Goal: Ask a question

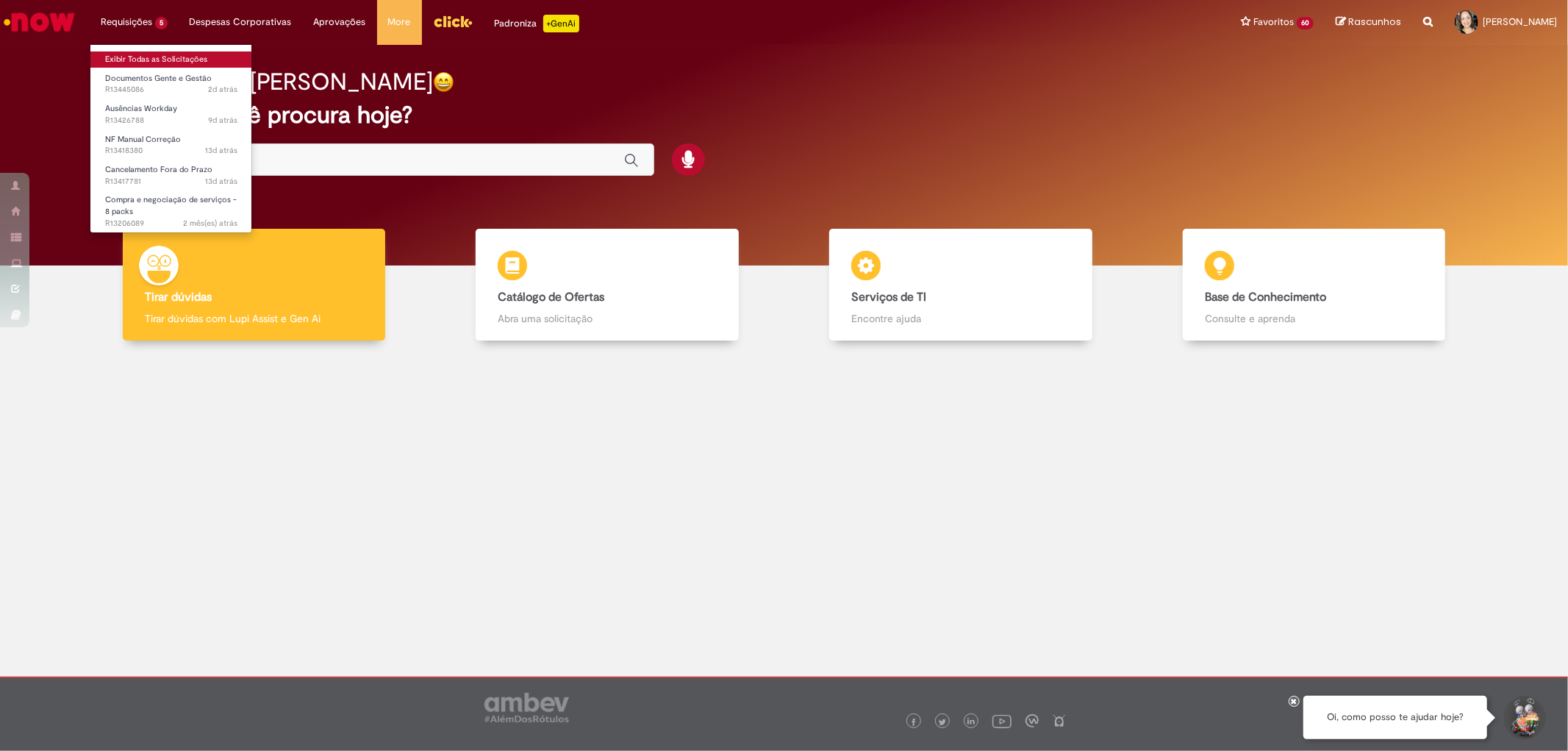
click at [127, 54] on link "Exibir Todas as Solicitações" at bounding box center [171, 59] width 161 height 17
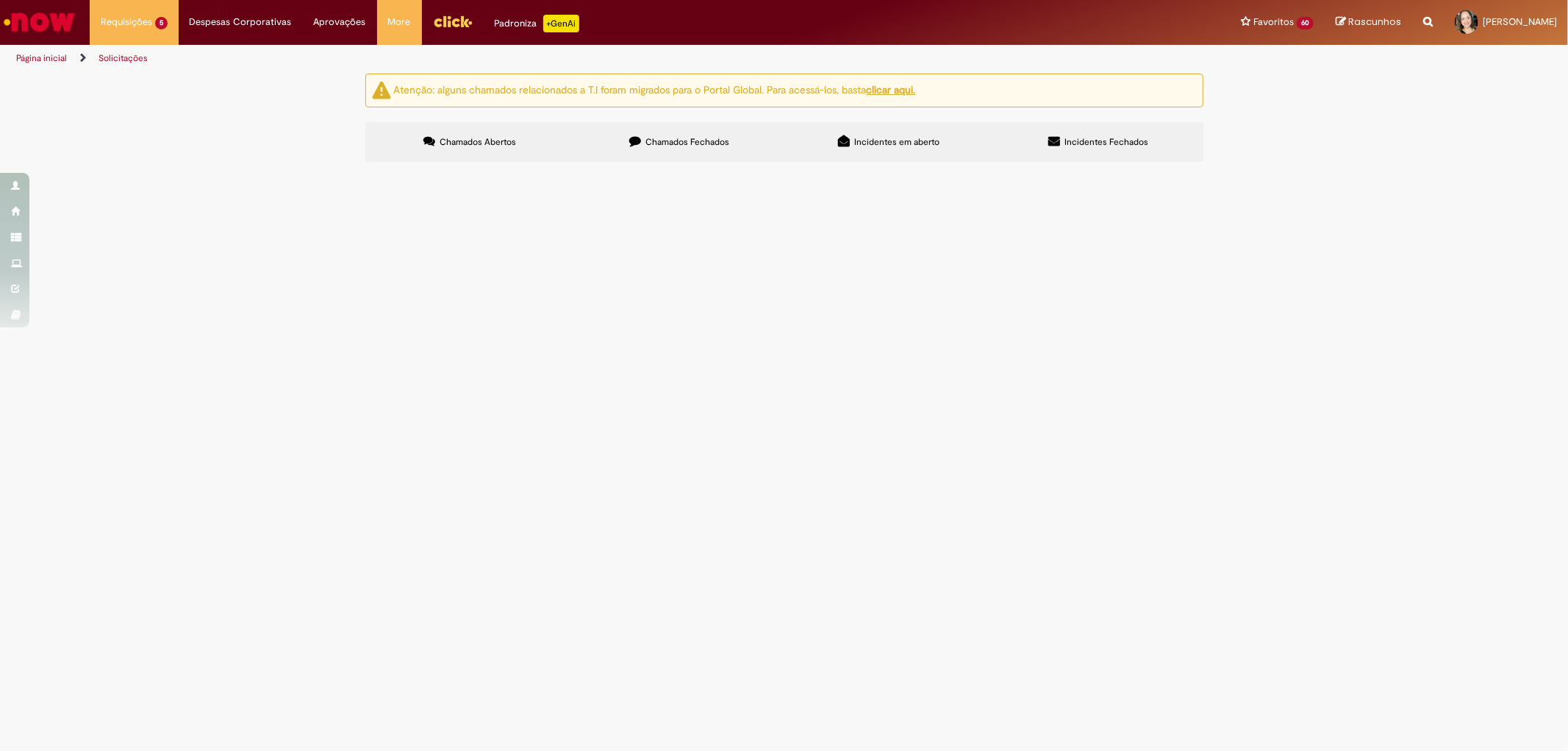
click at [659, 134] on label "Chamados Fechados" at bounding box center [679, 142] width 209 height 39
click at [479, 135] on label "Chamados Abertos" at bounding box center [470, 142] width 209 height 39
click at [466, 131] on label "Chamados Abertos" at bounding box center [470, 142] width 209 height 39
click at [0, 0] on span "Boa tarde! Solicito cancelamento da NF 000631375-1, a mesma não foi enviada par…" at bounding box center [0, 0] width 0 height 0
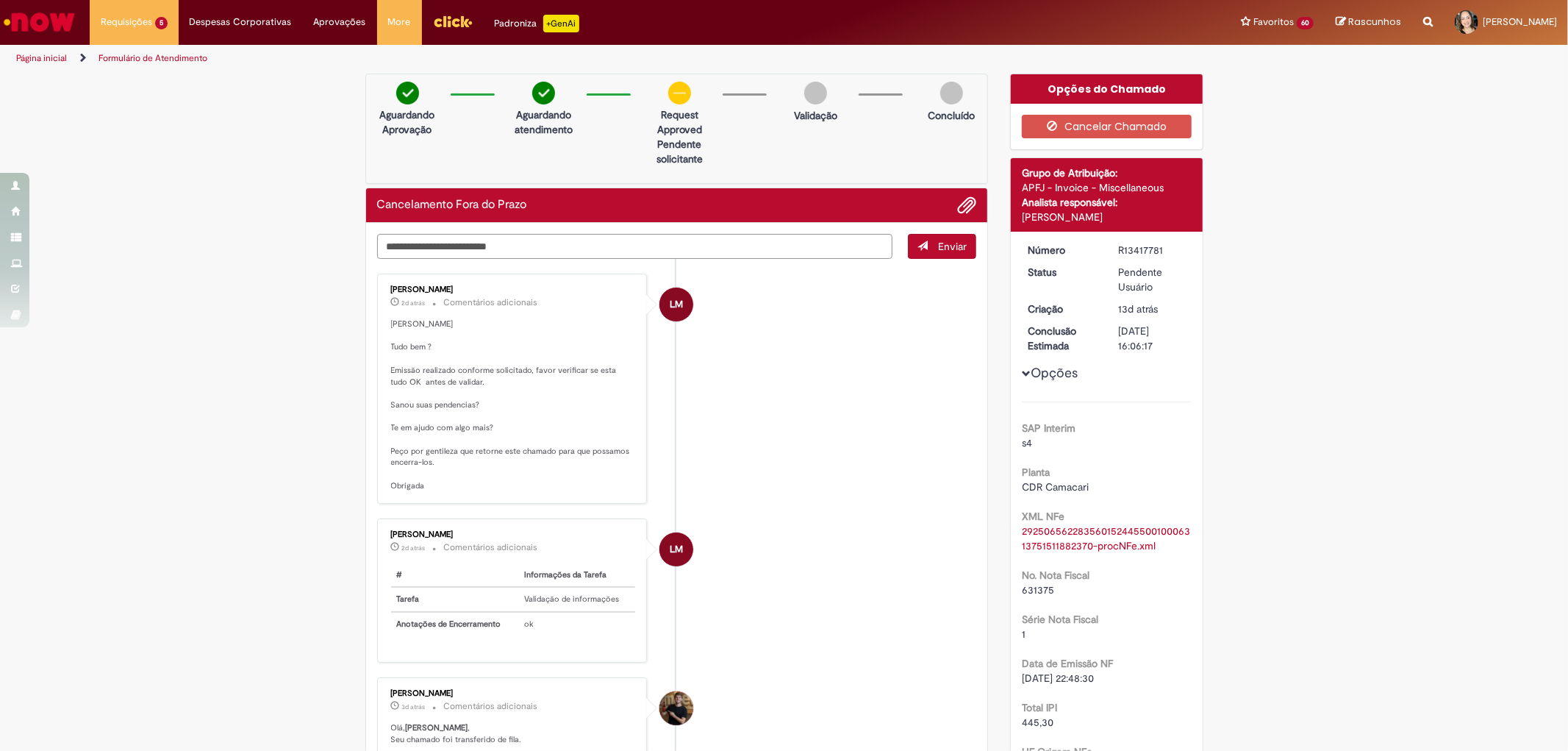
click at [453, 247] on textarea "Digite sua mensagem aqui..." at bounding box center [635, 246] width 516 height 25
type textarea "**********"
drag, startPoint x: 924, startPoint y: 247, endPoint x: 936, endPoint y: 246, distance: 12.0
click at [929, 247] on button "Enviar" at bounding box center [941, 246] width 68 height 25
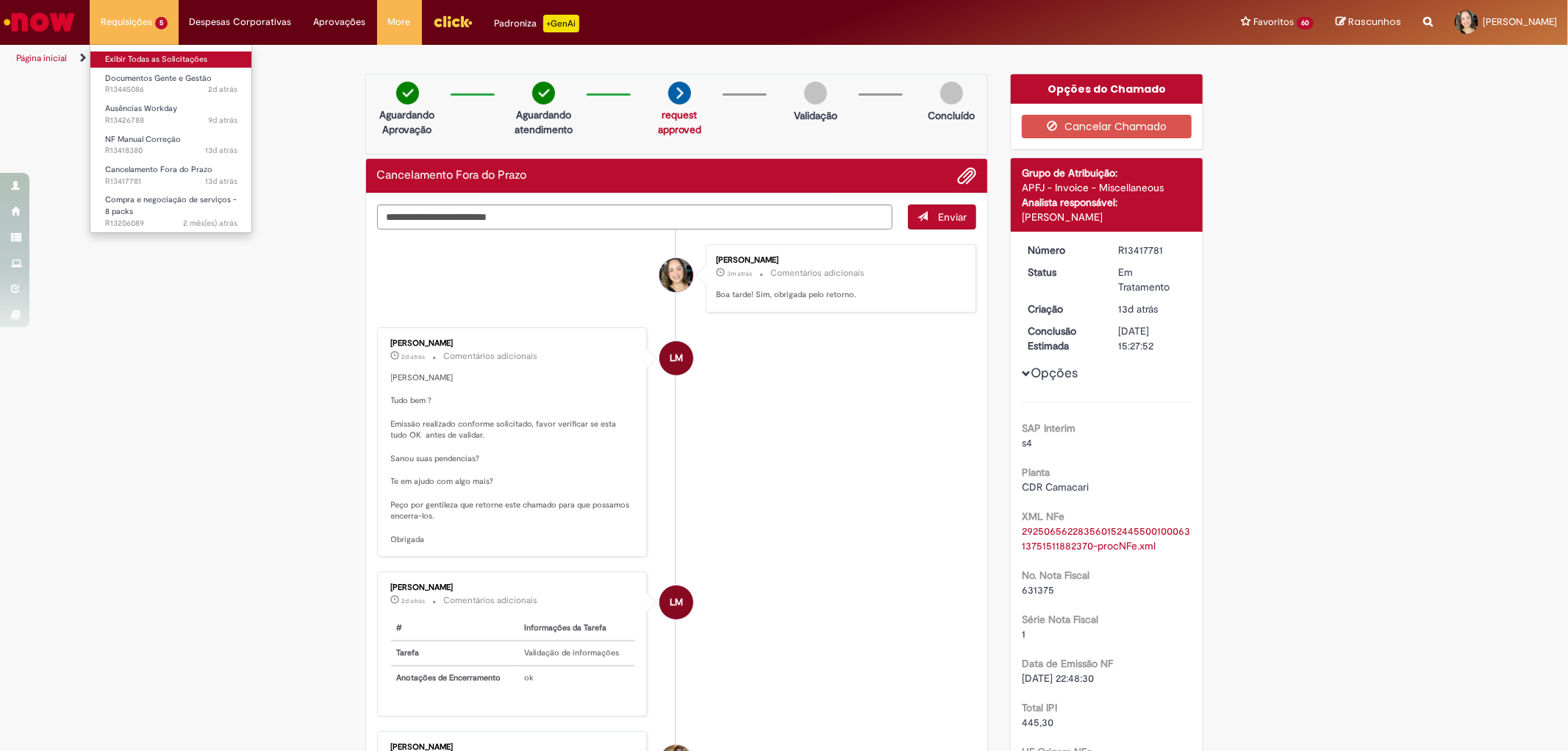
click at [146, 60] on link "Exibir Todas as Solicitações" at bounding box center [171, 59] width 161 height 17
